Goal: Share content: Share content

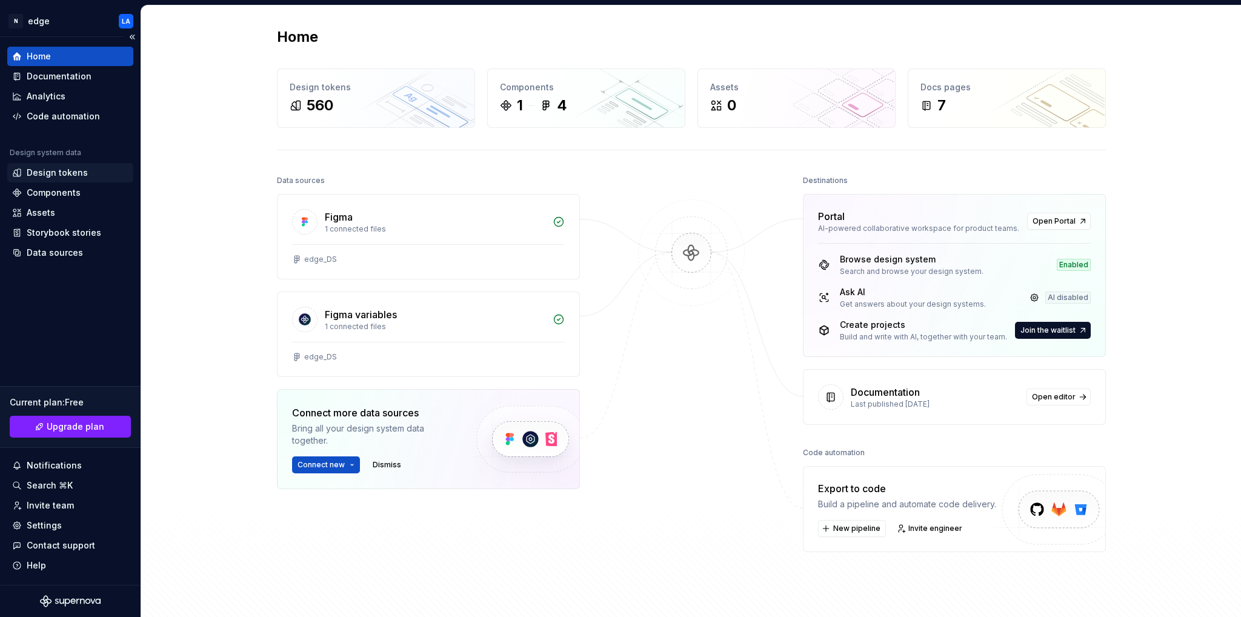
click at [64, 172] on div "Design tokens" at bounding box center [57, 173] width 61 height 12
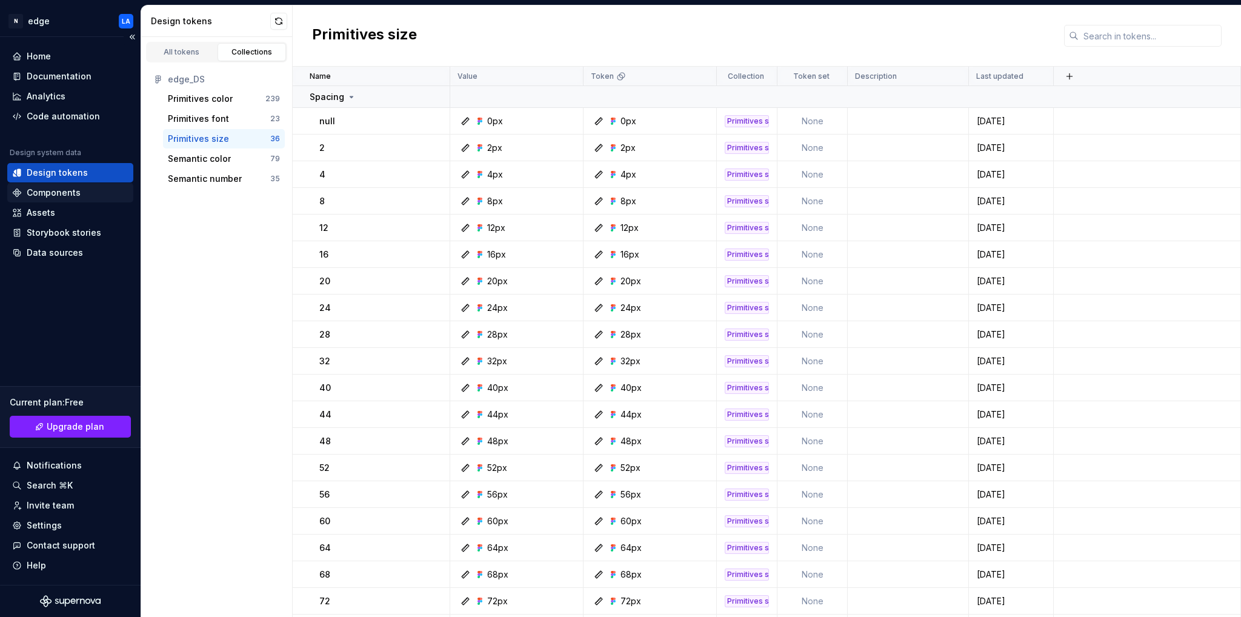
click at [66, 191] on div "Components" at bounding box center [54, 193] width 54 height 12
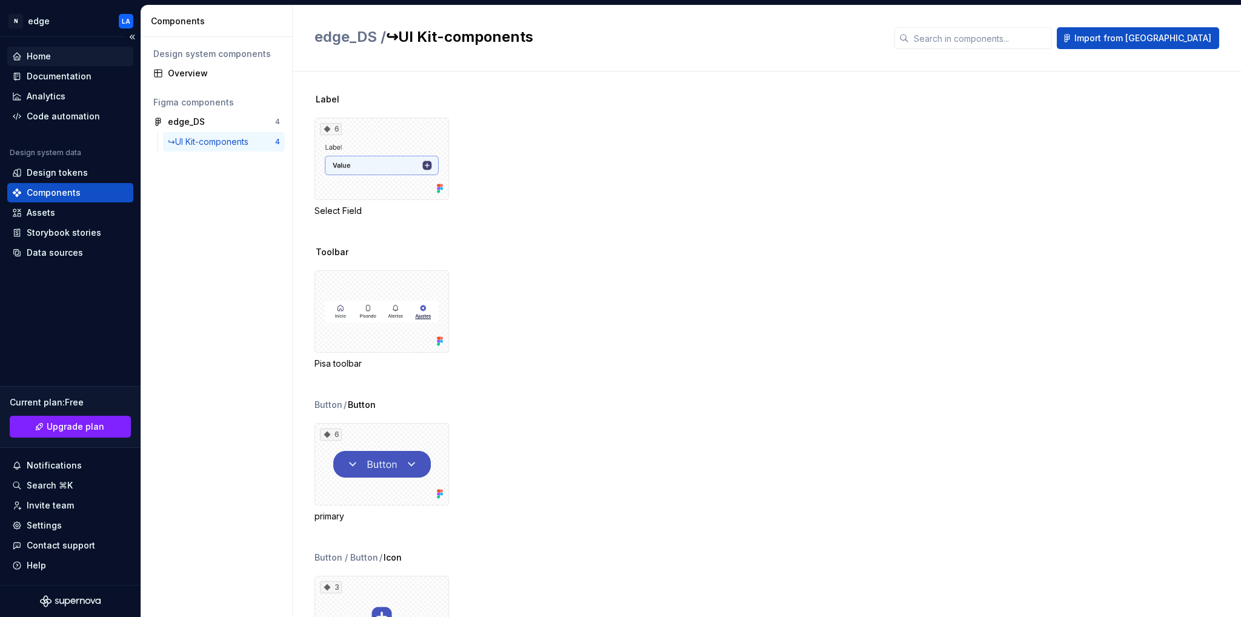
click at [46, 61] on div "Home" at bounding box center [39, 56] width 24 height 12
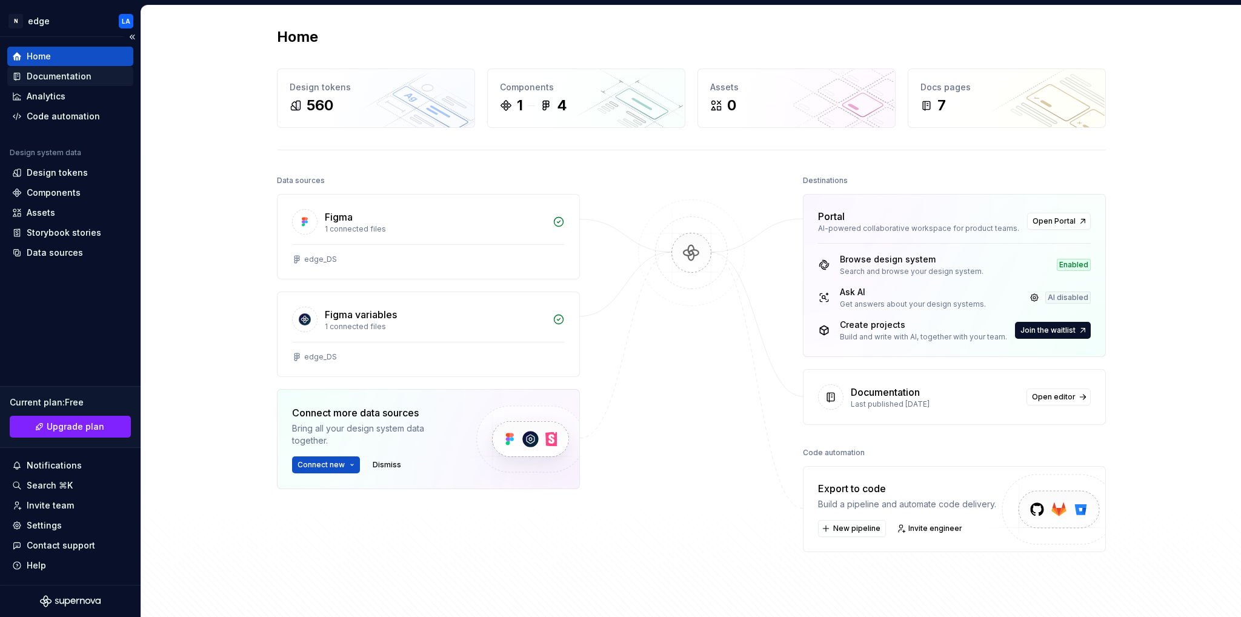
click at [67, 84] on div "Documentation" at bounding box center [70, 76] width 126 height 19
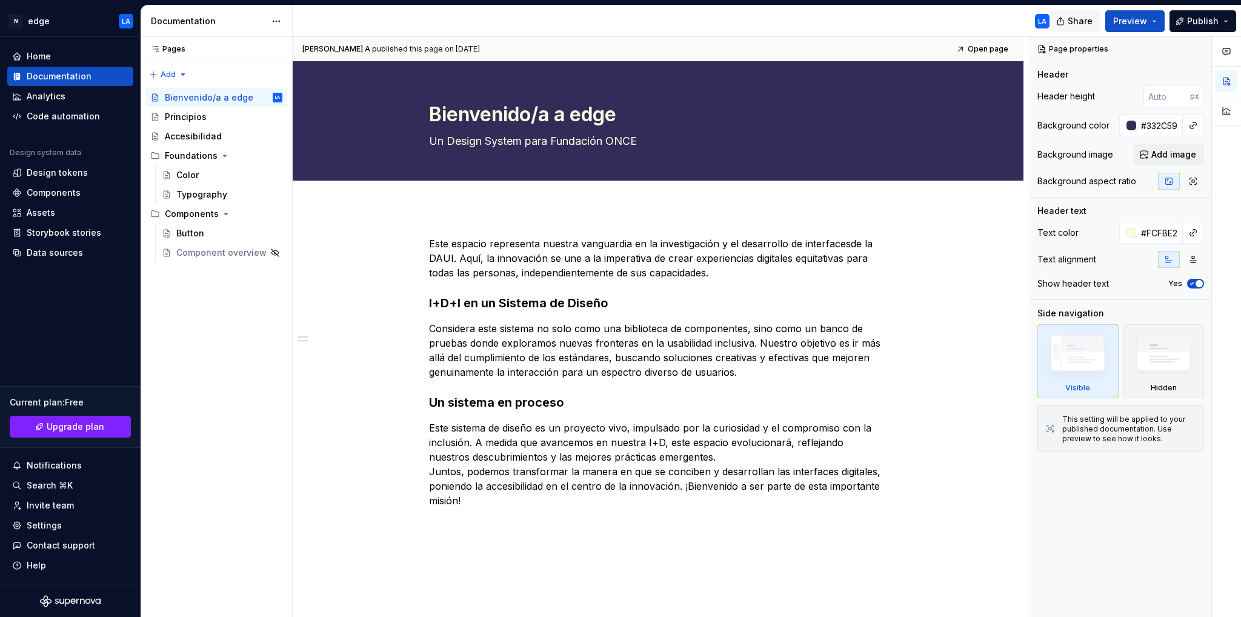
click at [1071, 22] on button "Share" at bounding box center [1075, 21] width 50 height 22
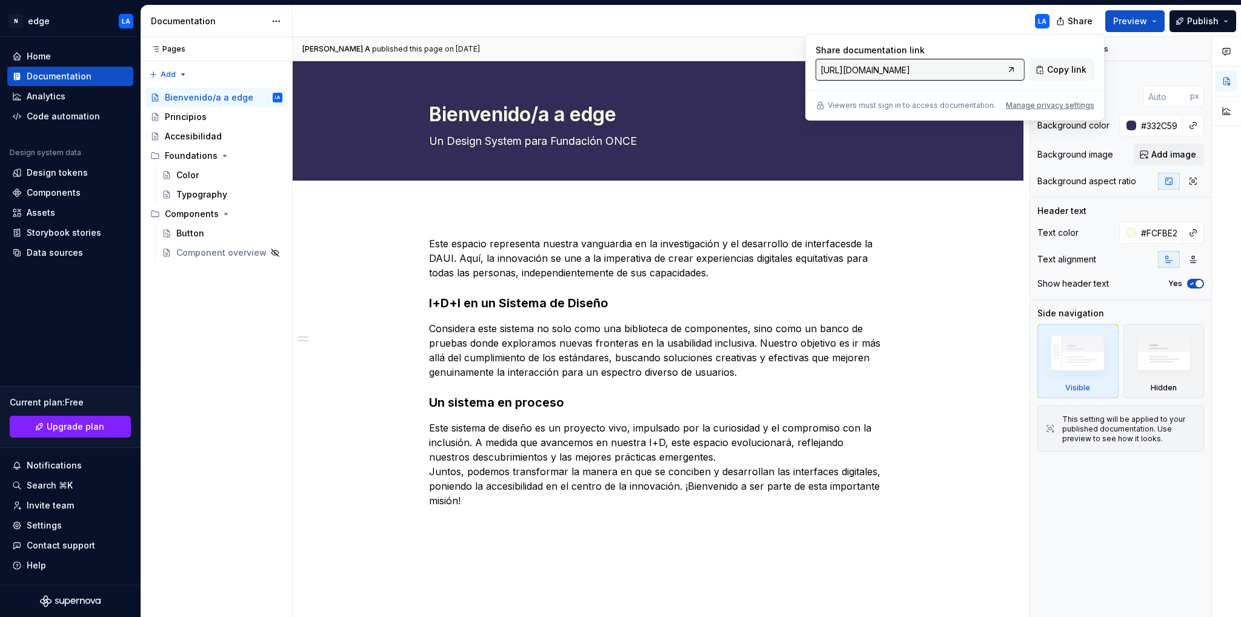
click at [964, 70] on input "https://patient-sapphire-gayal.supernova-docs.io/latest" at bounding box center [909, 70] width 187 height 22
click at [1063, 71] on span "Copy link" at bounding box center [1066, 70] width 39 height 12
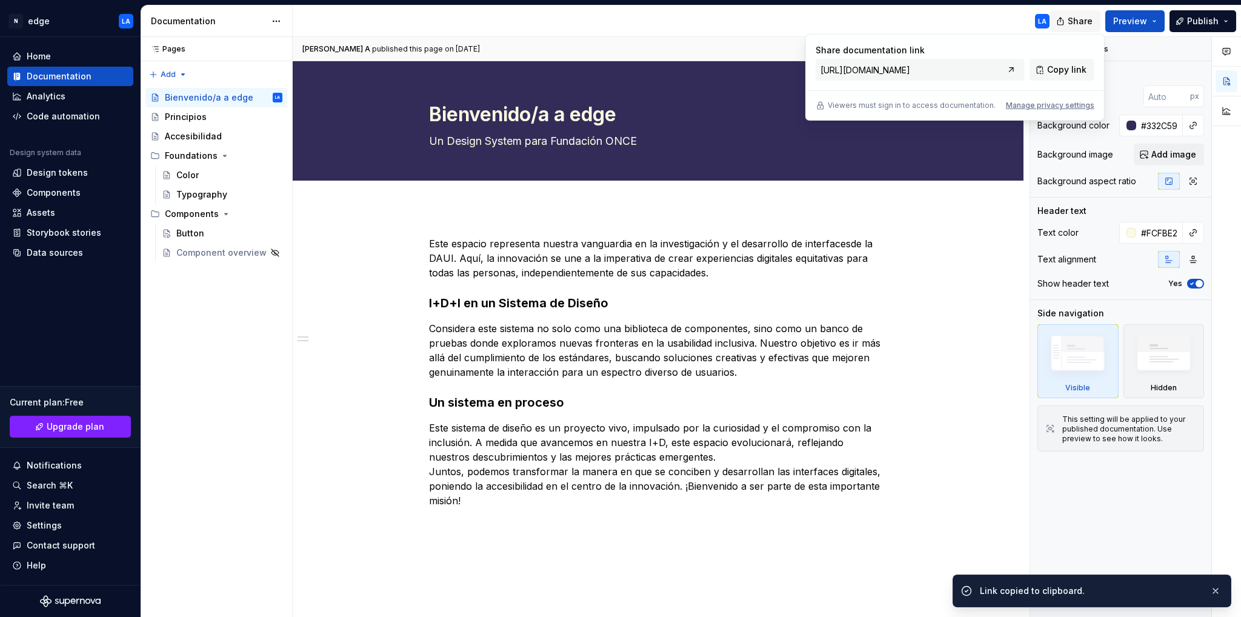
click at [1076, 19] on span "Share" at bounding box center [1080, 21] width 25 height 12
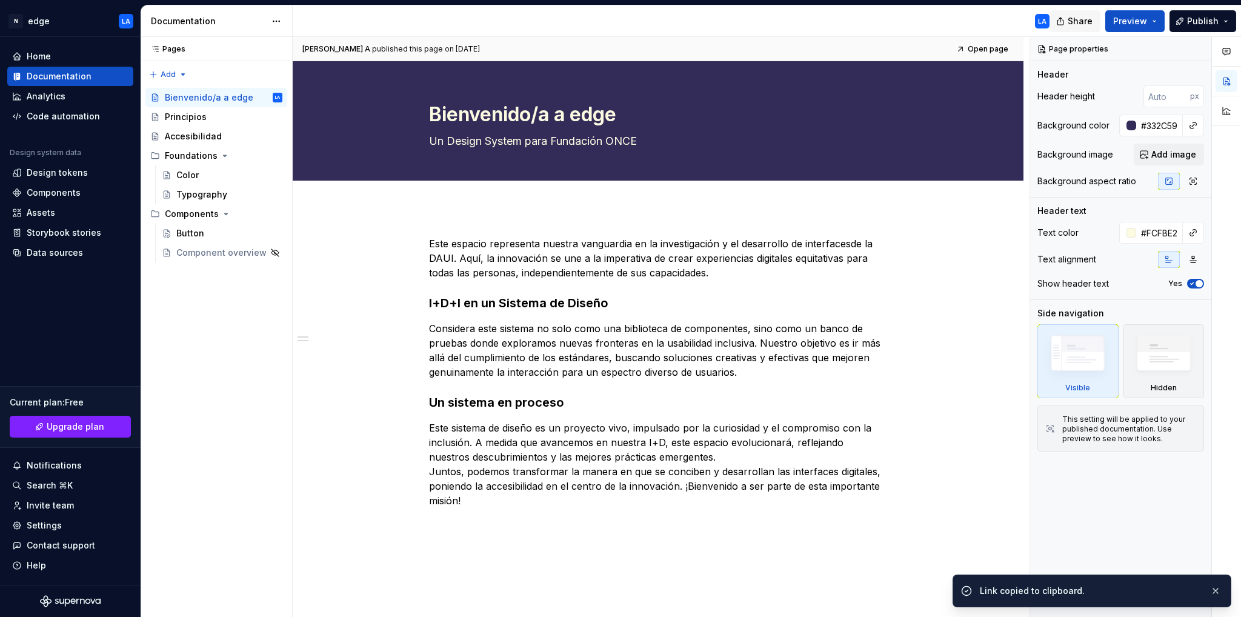
click at [1076, 19] on span "Share" at bounding box center [1080, 21] width 25 height 12
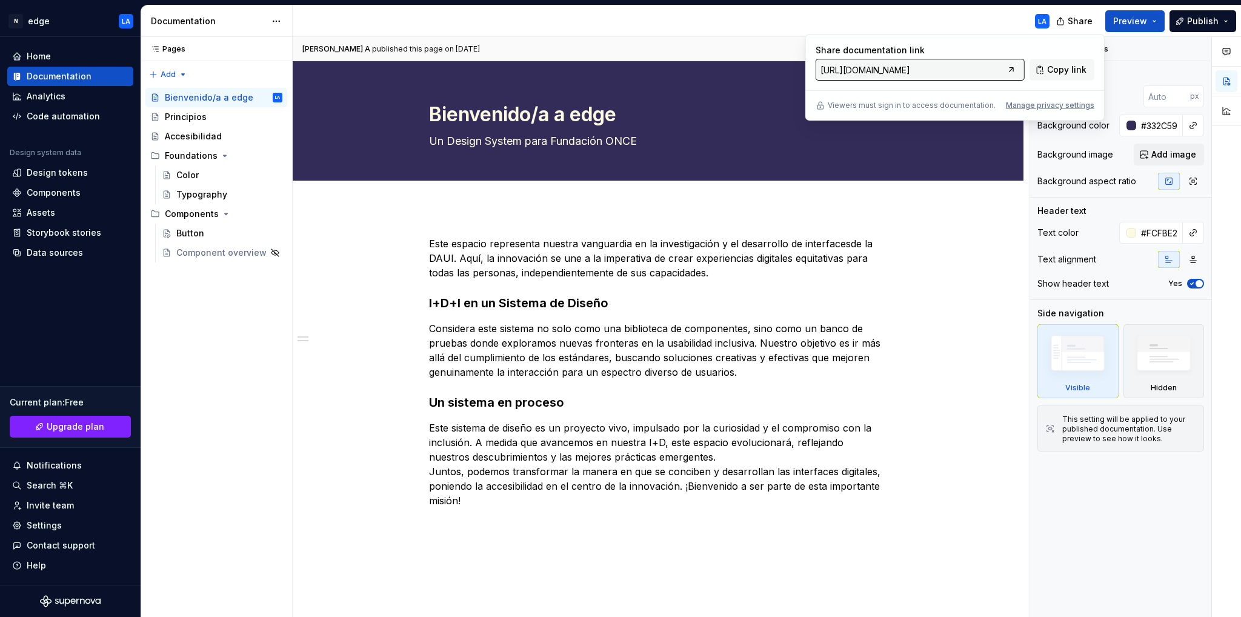
type textarea "*"
click at [1065, 107] on div "Manage privacy settings" at bounding box center [1050, 106] width 88 height 10
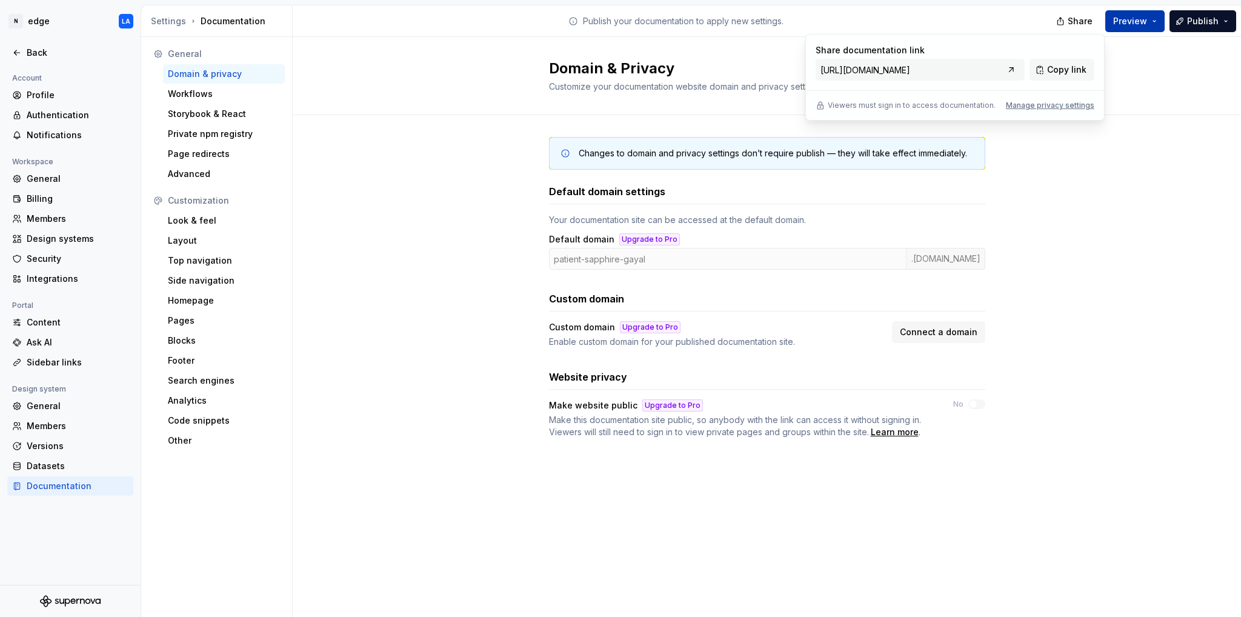
click at [1160, 19] on button "Preview" at bounding box center [1134, 21] width 59 height 22
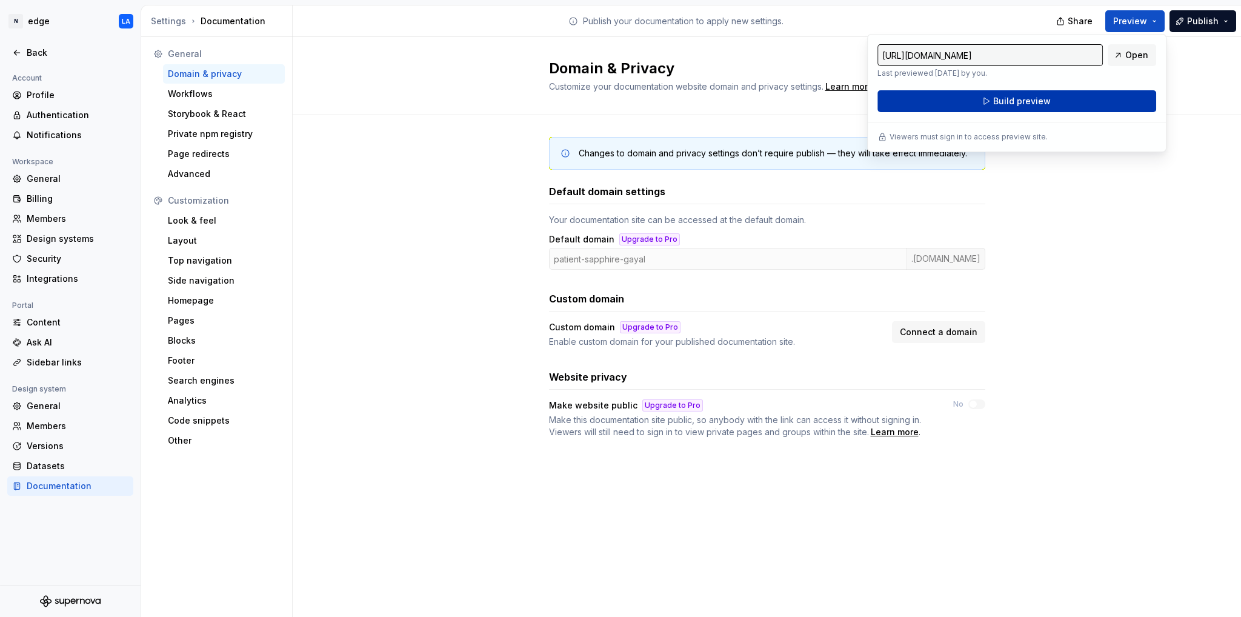
click at [1110, 95] on button "Build preview" at bounding box center [1016, 101] width 279 height 22
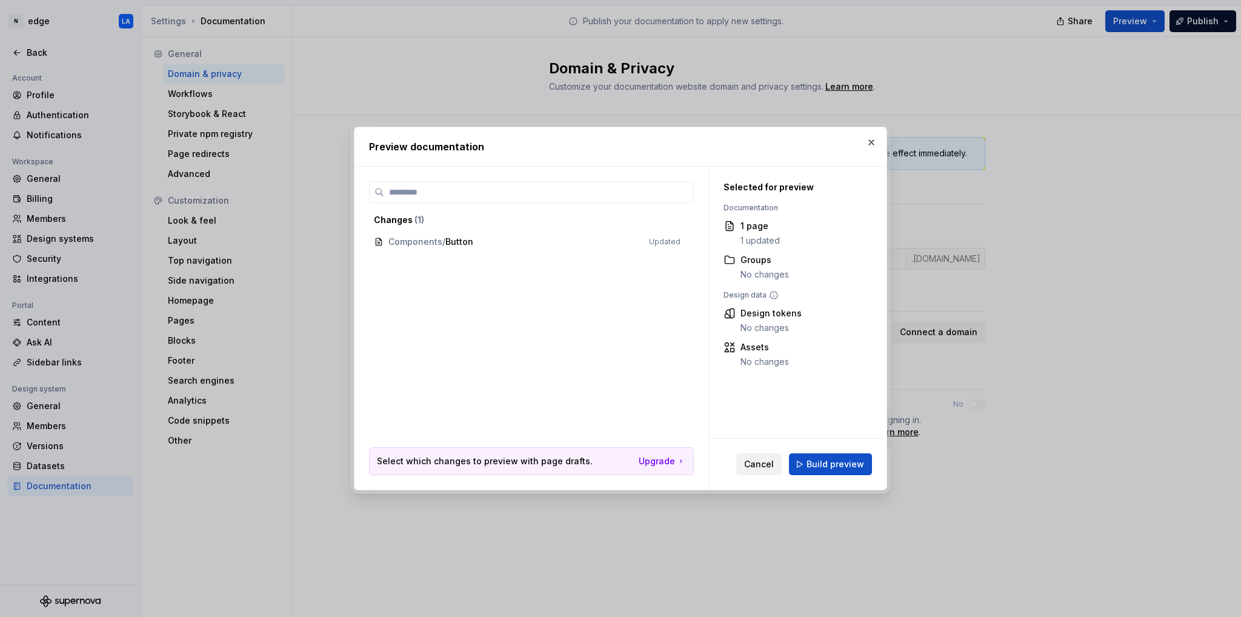
click at [766, 461] on span "Cancel" at bounding box center [759, 464] width 30 height 12
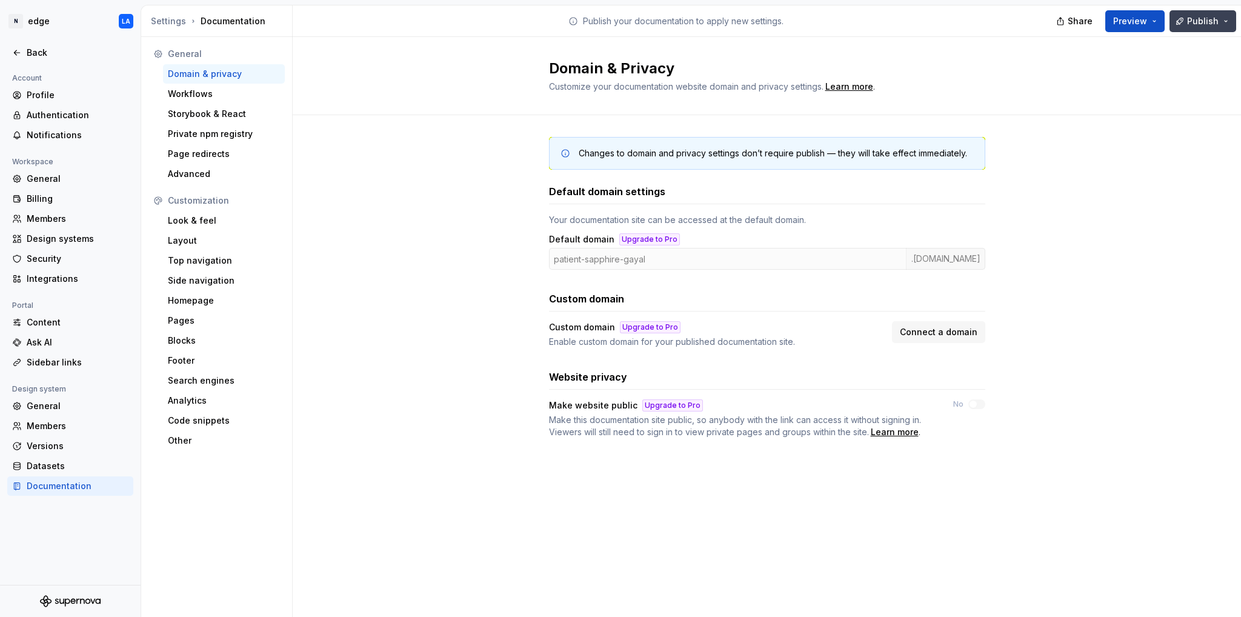
click at [1226, 19] on button "Publish" at bounding box center [1202, 21] width 67 height 22
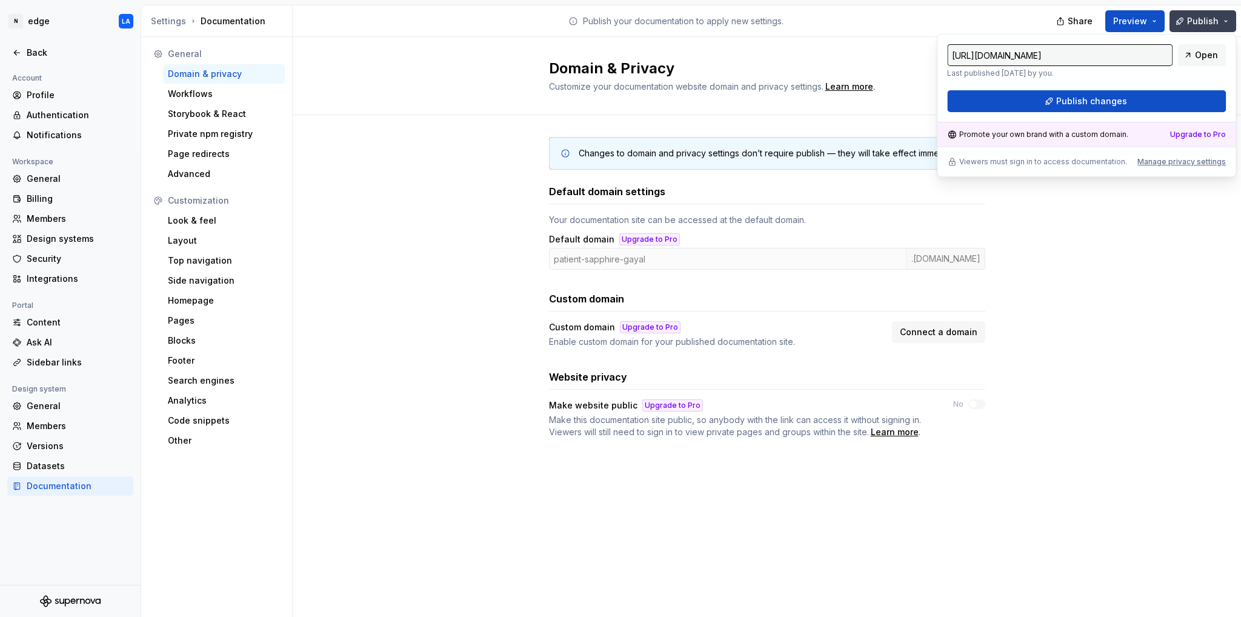
click at [1226, 19] on button "Publish" at bounding box center [1202, 21] width 67 height 22
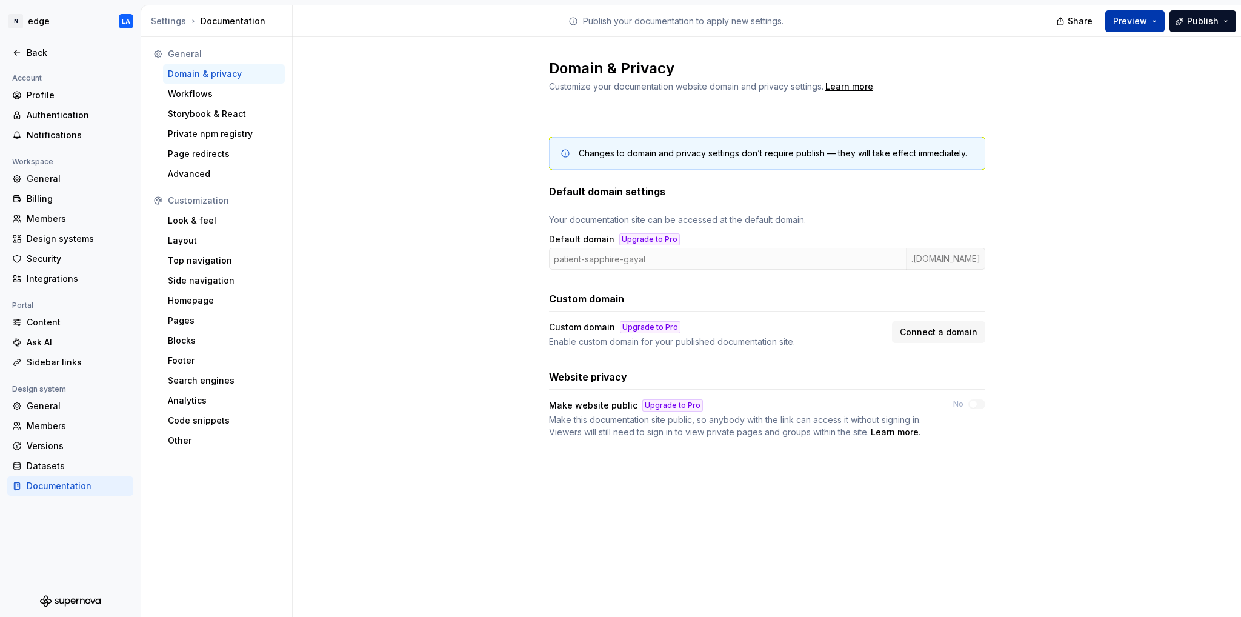
click at [1155, 23] on button "Preview" at bounding box center [1134, 21] width 59 height 22
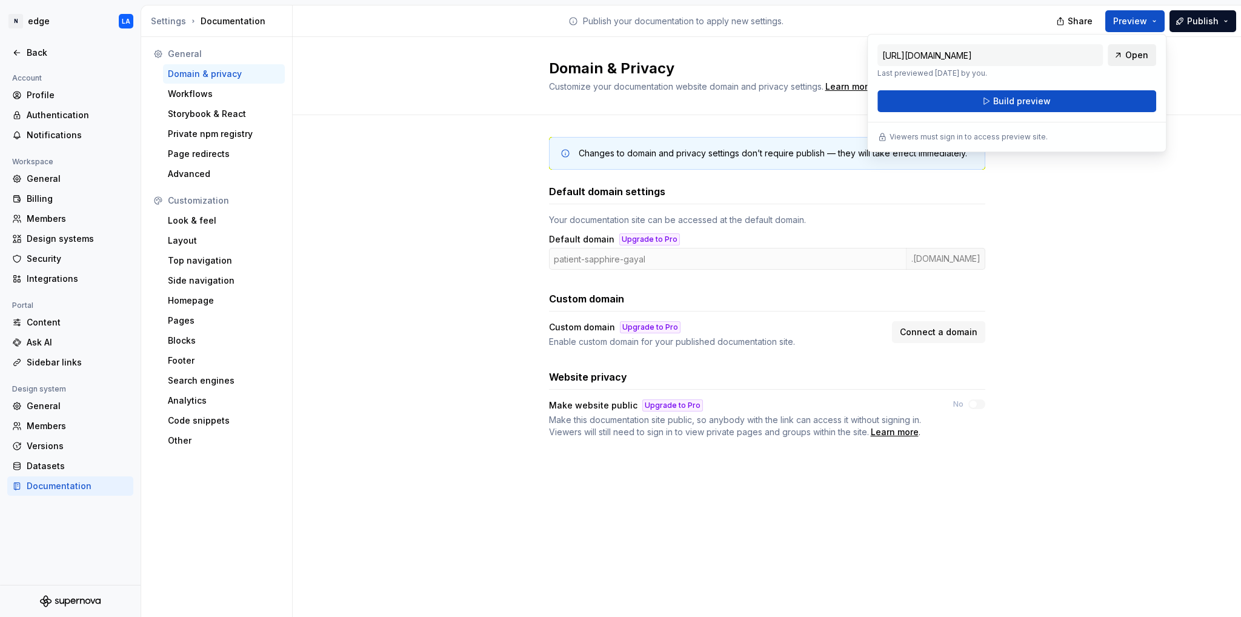
click at [1137, 53] on span "Open" at bounding box center [1136, 55] width 23 height 12
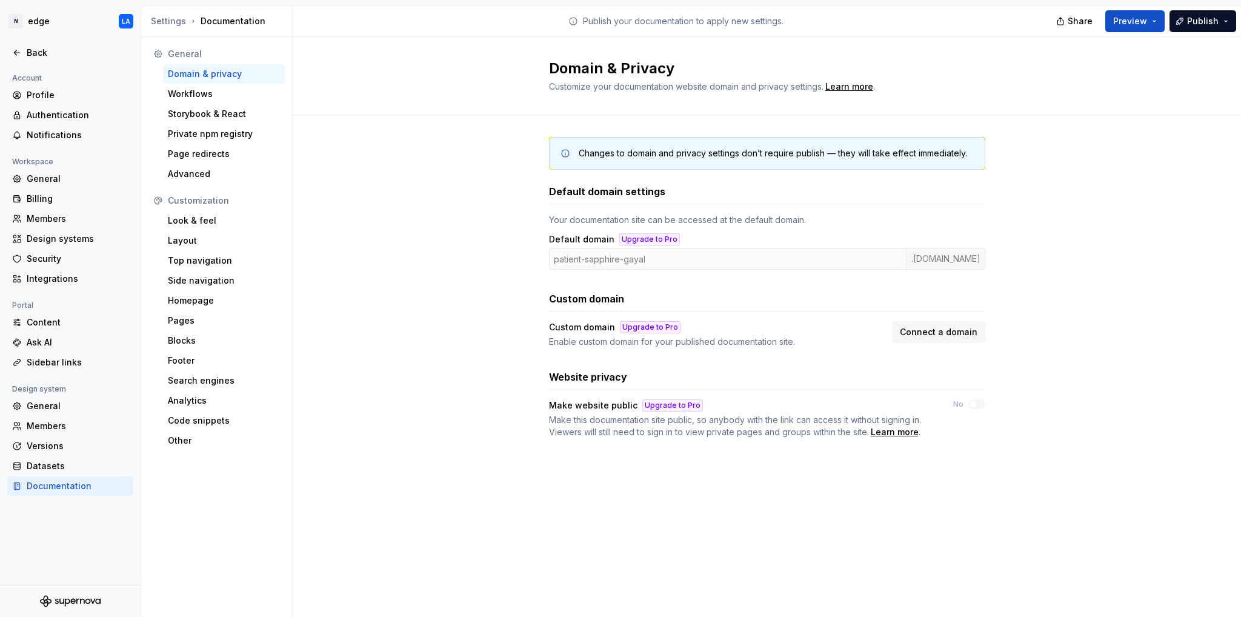
click at [1113, 239] on div "Changes to domain and privacy settings don’t require publish — they will take e…" at bounding box center [767, 299] width 948 height 369
